Goal: Task Accomplishment & Management: Use online tool/utility

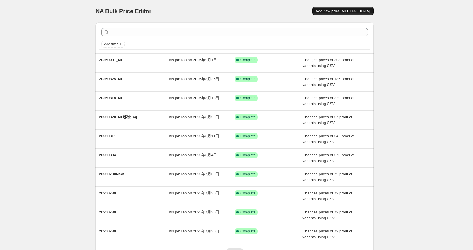
click at [342, 10] on span "Add new price change job" at bounding box center [342, 11] width 54 height 5
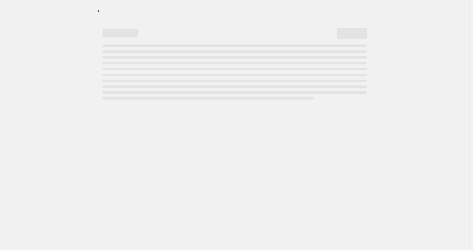
select select "percentage"
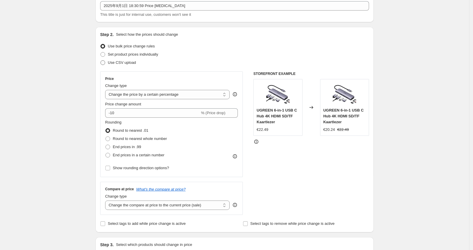
click at [121, 63] on span "Use CSV upload" at bounding box center [122, 62] width 28 height 4
click at [101, 61] on input "Use CSV upload" at bounding box center [100, 60] width 0 height 0
radio input "true"
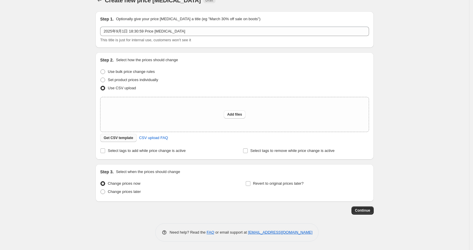
click at [122, 138] on span "Get CSV template" at bounding box center [119, 137] width 30 height 5
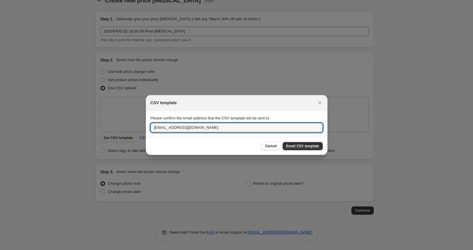
drag, startPoint x: 164, startPoint y: 128, endPoint x: 145, endPoint y: 128, distance: 18.7
click at [146, 128] on section "Please confirm the email address that the CSV template will be sent to service@…" at bounding box center [236, 124] width 181 height 26
type input "oujunhong@ugreen.com"
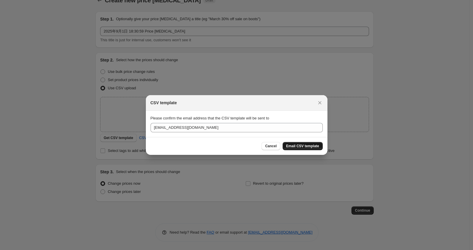
click at [296, 146] on span "Email CSV template" at bounding box center [302, 146] width 33 height 5
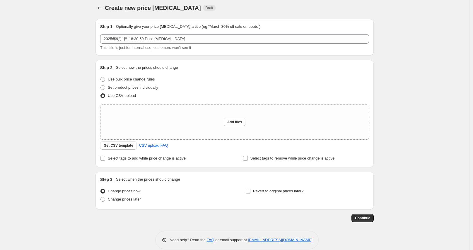
scroll to position [0, 0]
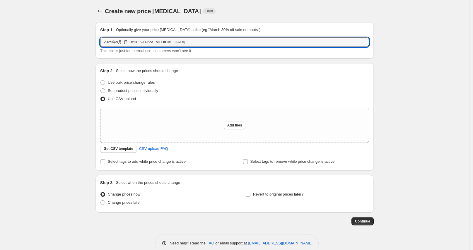
drag, startPoint x: 187, startPoint y: 42, endPoint x: 87, endPoint y: 33, distance: 99.8
click at [87, 33] on div "Create new price change job. This page is ready Create new price change job Dra…" at bounding box center [234, 130] width 469 height 261
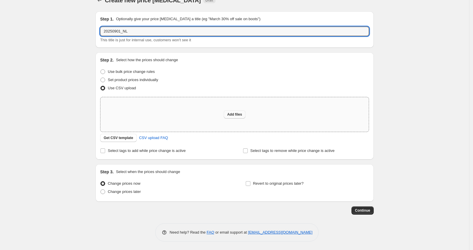
type input "20250901_NL"
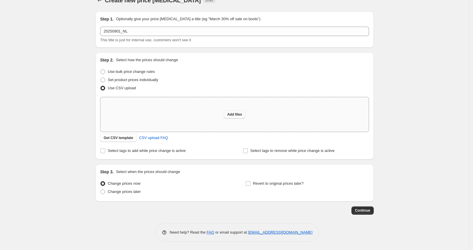
click at [231, 112] on span "Add files" at bounding box center [234, 114] width 15 height 5
type input "C:\fakepath\20250901_NL补充.csv"
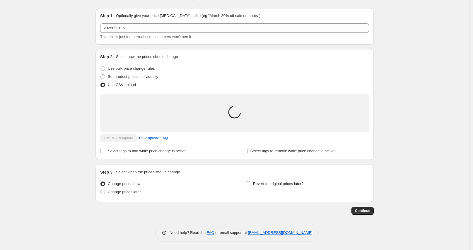
scroll to position [21, 0]
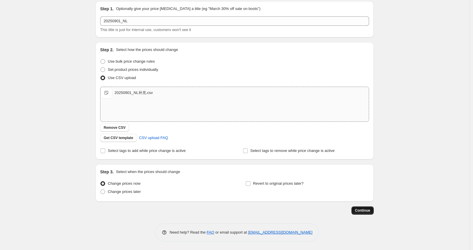
click at [361, 208] on span "Continue" at bounding box center [362, 210] width 15 height 5
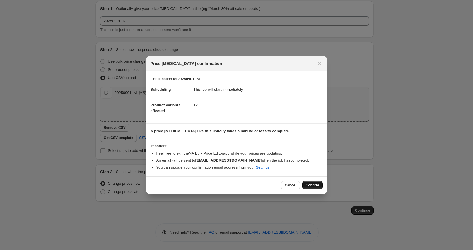
click at [311, 186] on span "Confirm" at bounding box center [311, 185] width 13 height 5
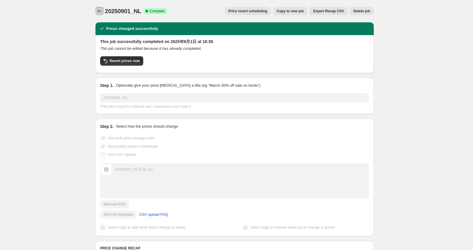
click at [101, 11] on icon "Price change jobs" at bounding box center [100, 11] width 4 height 3
